Goal: Share content: Share content

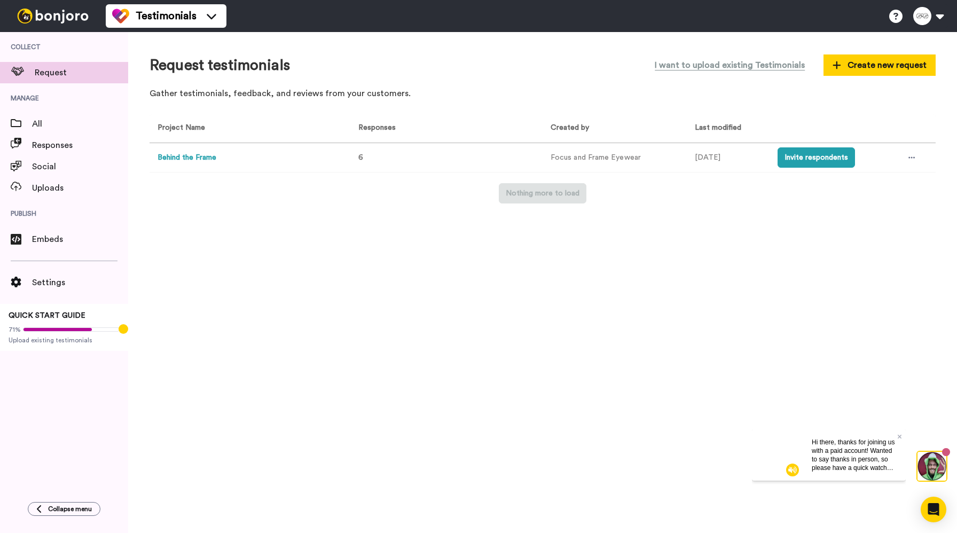
click at [202, 158] on button "Behind the Frame" at bounding box center [187, 157] width 59 height 11
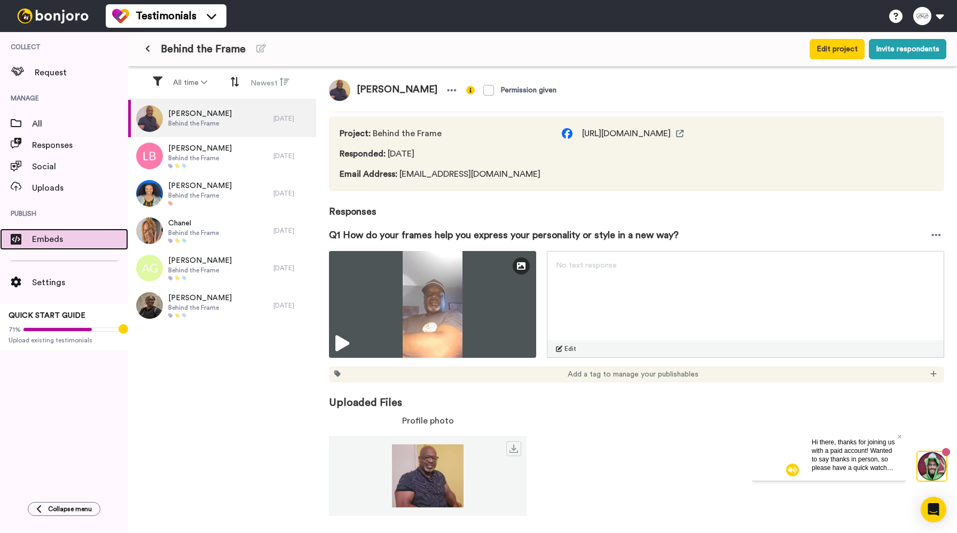
click at [52, 242] on span "Embeds" at bounding box center [80, 239] width 96 height 13
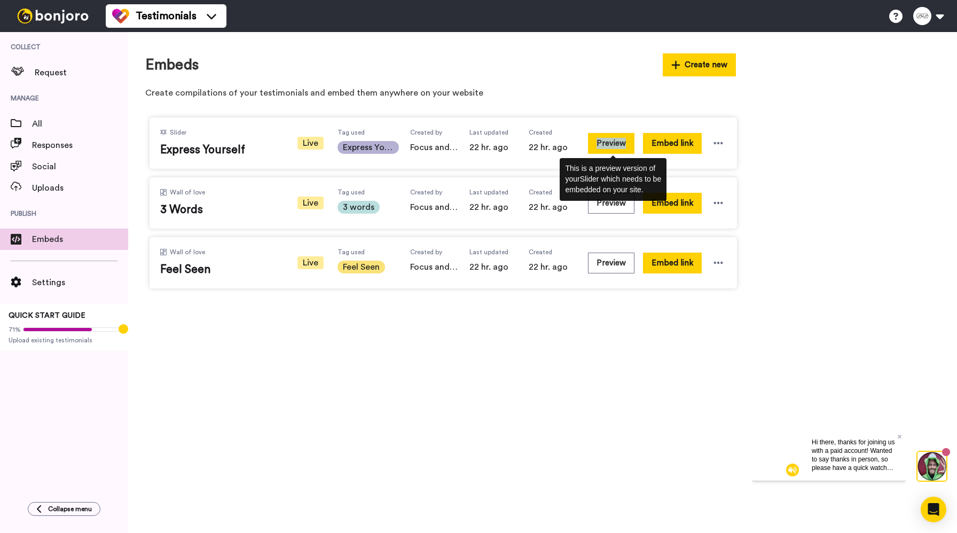
click at [595, 152] on button "Preview" at bounding box center [611, 143] width 46 height 21
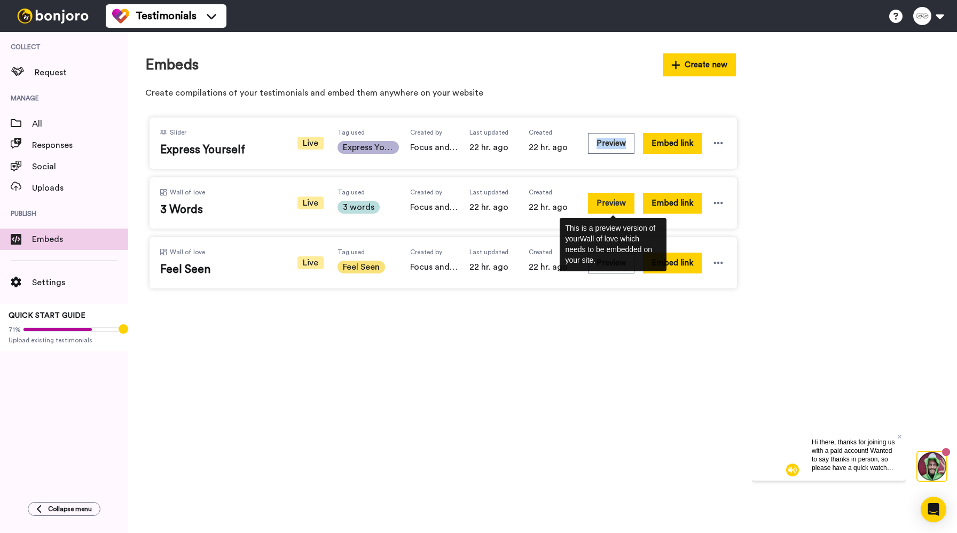
click at [623, 210] on button "Preview" at bounding box center [611, 203] width 46 height 21
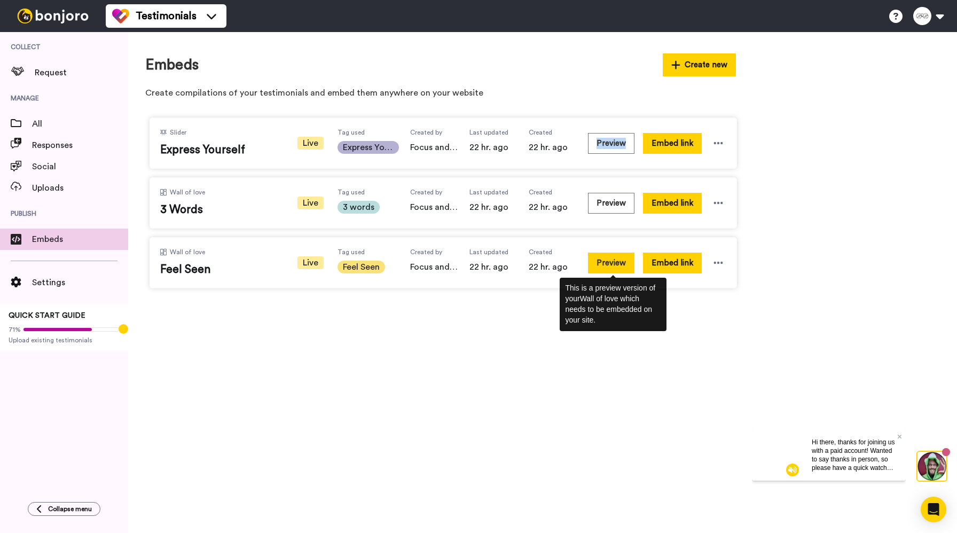
click at [603, 265] on button "Preview" at bounding box center [611, 263] width 46 height 21
